Goal: Transaction & Acquisition: Purchase product/service

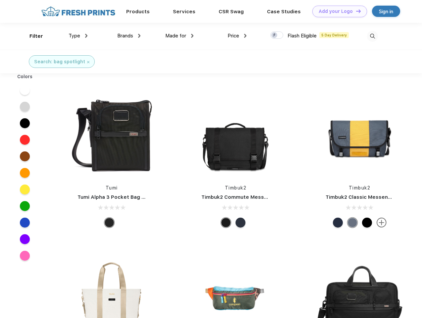
click at [337, 11] on link "Add your Logo Design Tool" at bounding box center [340, 12] width 55 height 12
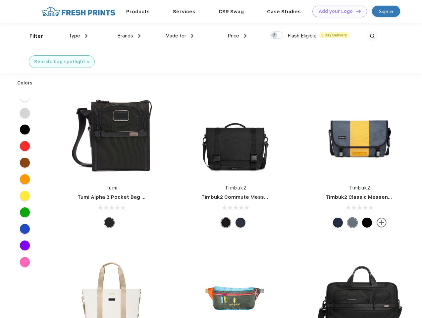
click at [0, 0] on div "Design Tool" at bounding box center [0, 0] width 0 height 0
click at [356, 11] on link "Add your Logo Design Tool" at bounding box center [340, 12] width 55 height 12
click at [32, 36] on div "Filter" at bounding box center [37, 36] width 14 height 8
click at [78, 36] on span "Type" at bounding box center [75, 36] width 12 height 6
click at [129, 36] on span "Brands" at bounding box center [125, 36] width 16 height 6
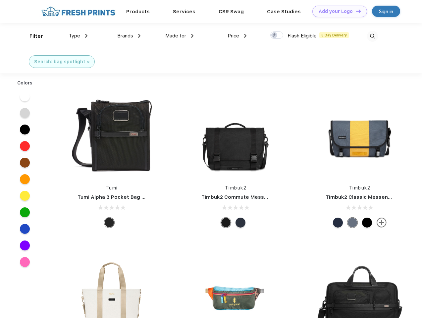
click at [180, 36] on span "Made for" at bounding box center [175, 36] width 21 height 6
click at [237, 36] on span "Price" at bounding box center [234, 36] width 12 height 6
click at [277, 35] on div at bounding box center [277, 34] width 13 height 7
click at [275, 35] on input "checkbox" at bounding box center [273, 33] width 4 height 4
click at [373, 36] on img at bounding box center [372, 36] width 11 height 11
